Goal: Information Seeking & Learning: Learn about a topic

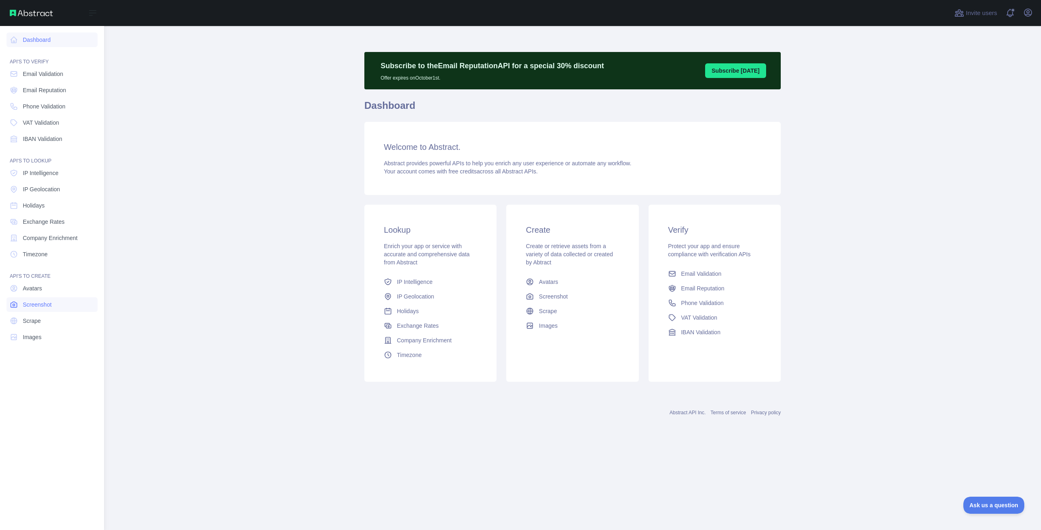
click at [35, 309] on link "Screenshot" at bounding box center [52, 305] width 91 height 15
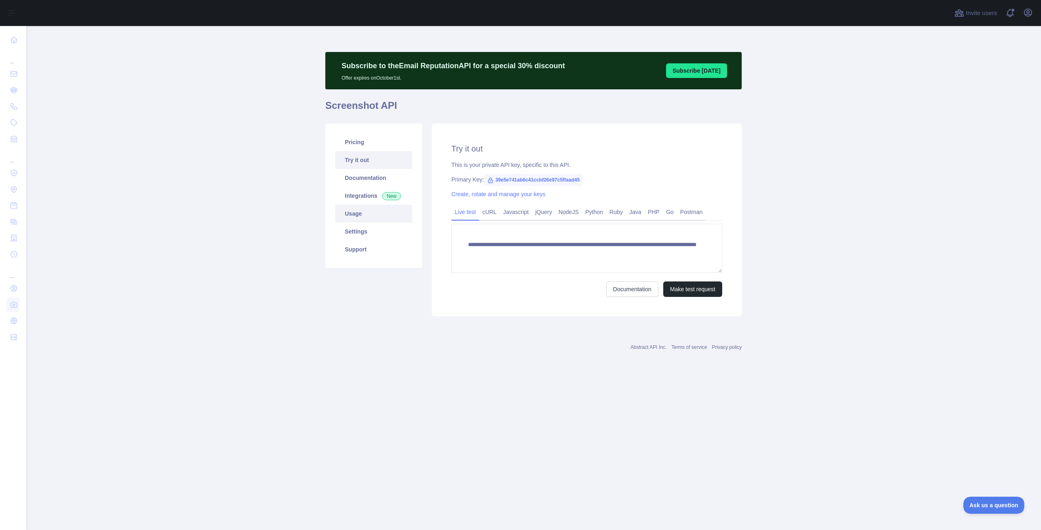
click at [358, 219] on link "Usage" at bounding box center [373, 214] width 77 height 18
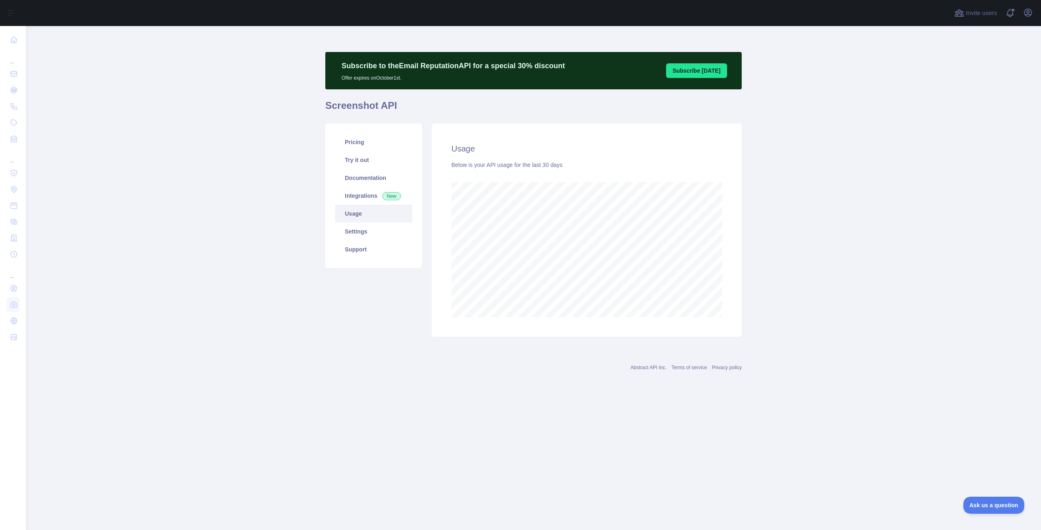
scroll to position [504, 1015]
click at [354, 146] on link "Pricing" at bounding box center [373, 142] width 77 height 18
